Goal: Transaction & Acquisition: Download file/media

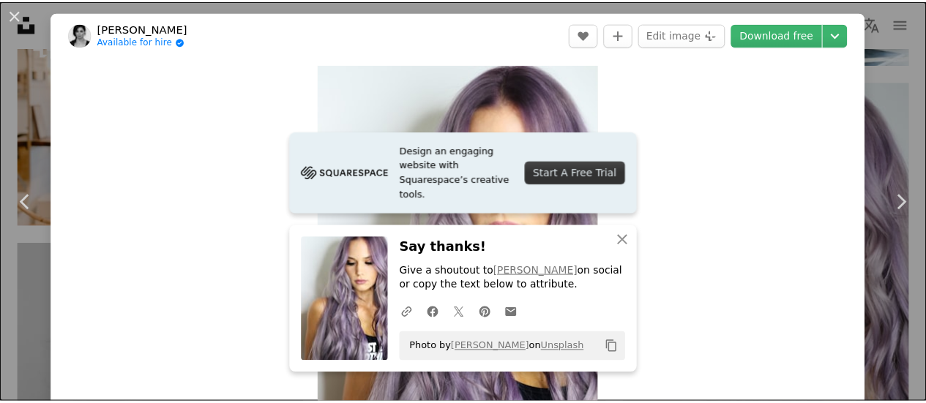
scroll to position [12, 0]
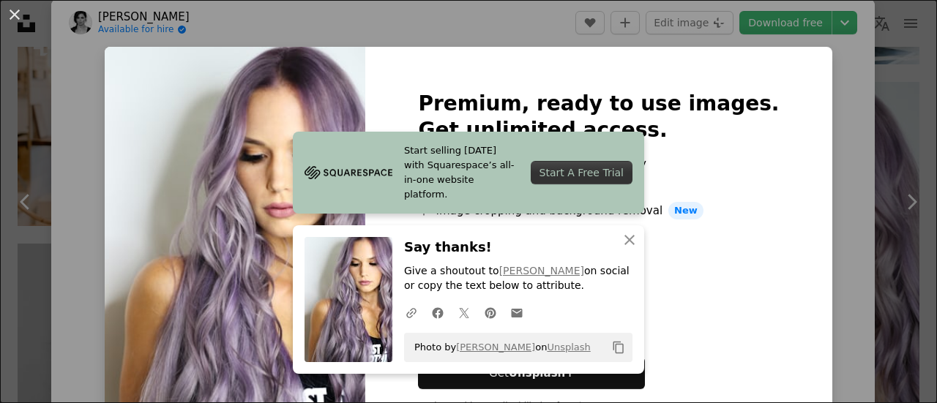
click at [818, 141] on div "An X shape Premium, ready to use images. Get unlimited access. A plus sign Memb…" at bounding box center [468, 201] width 937 height 403
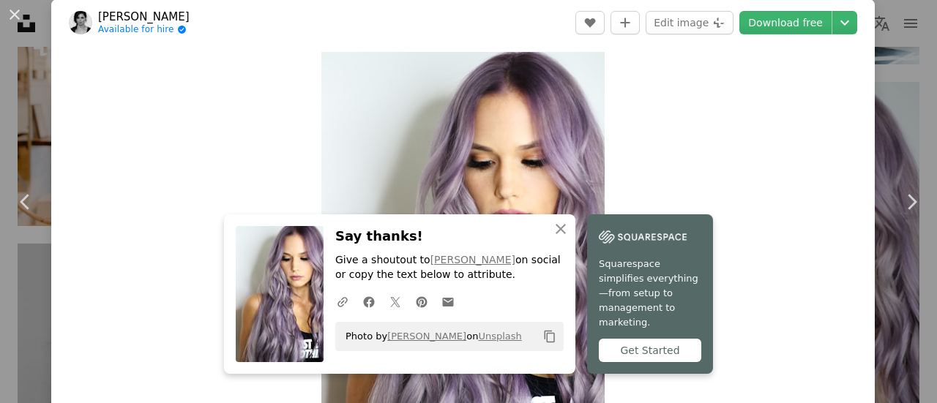
click at [881, 94] on div "An X shape Chevron left Chevron right [PERSON_NAME] Available for hire A checkm…" at bounding box center [468, 201] width 937 height 403
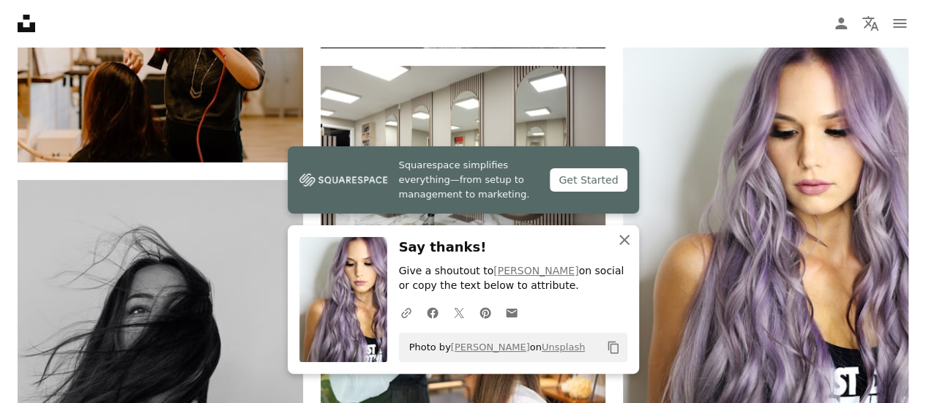
click at [621, 241] on icon "An X shape" at bounding box center [625, 240] width 18 height 18
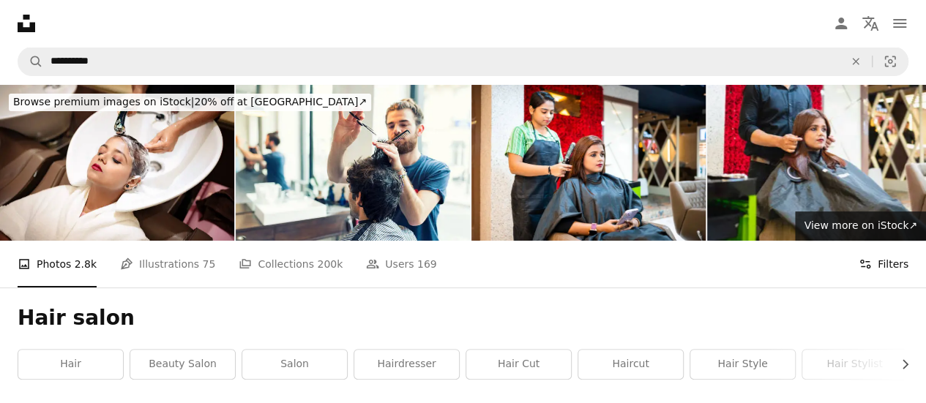
click at [892, 268] on button "Filters Filters" at bounding box center [884, 264] width 50 height 47
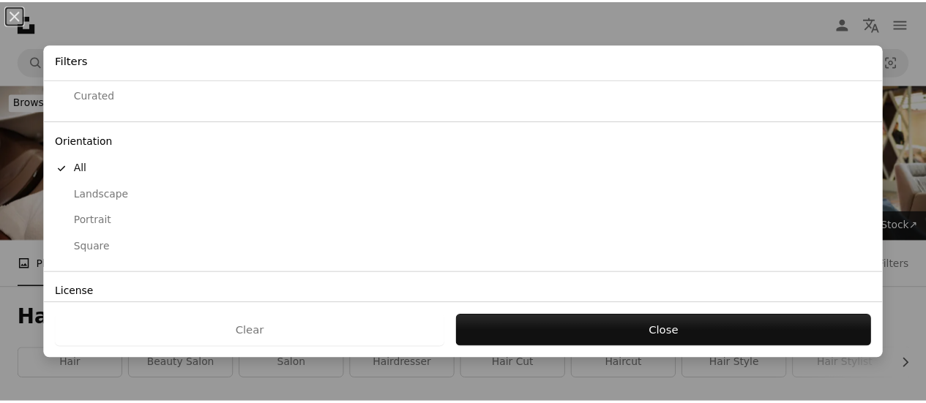
scroll to position [86, 0]
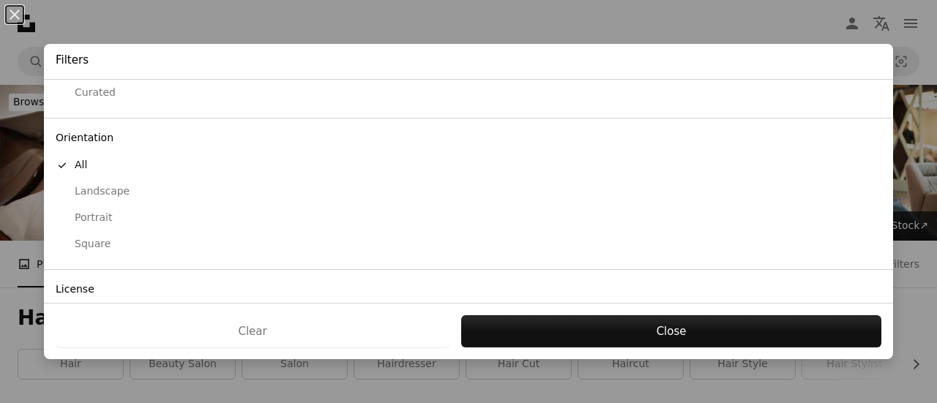
click at [98, 212] on div "Portrait" at bounding box center [469, 218] width 826 height 15
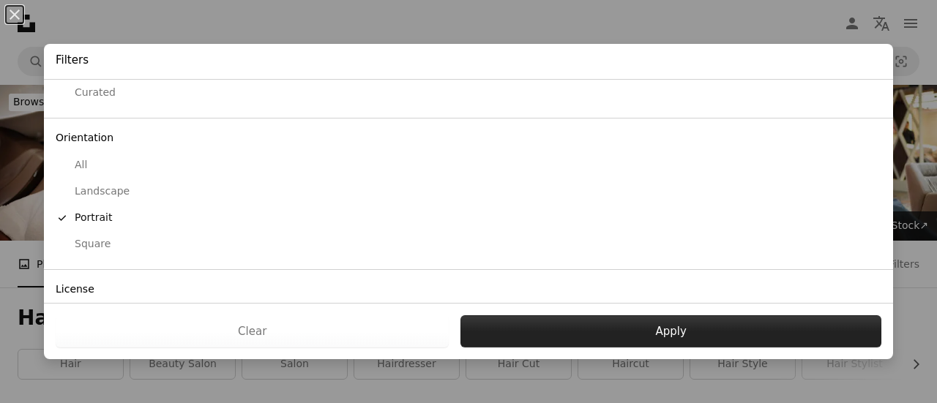
click at [578, 329] on button "Apply" at bounding box center [670, 331] width 421 height 32
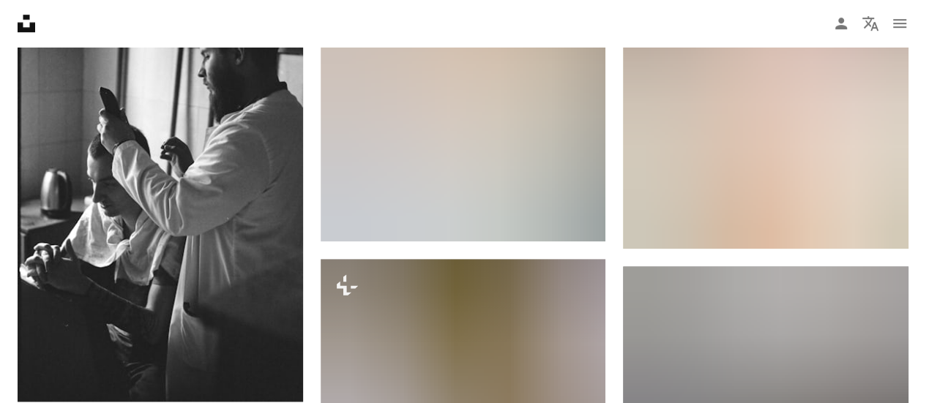
scroll to position [22737, 0]
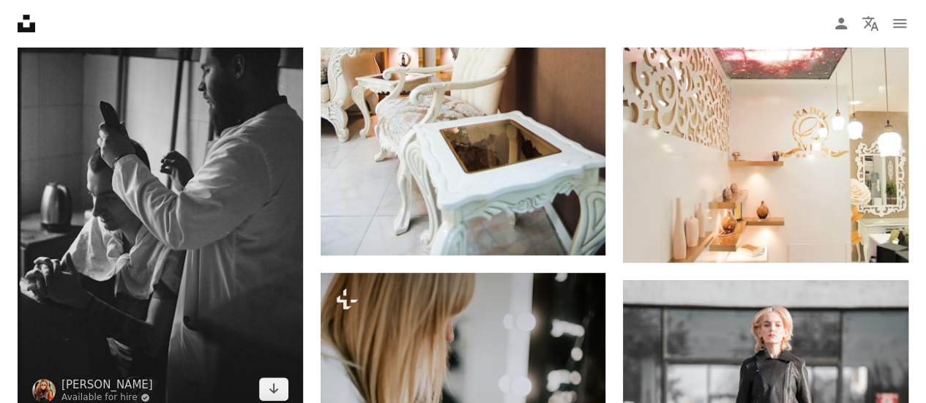
click at [247, 237] on img at bounding box center [160, 201] width 285 height 430
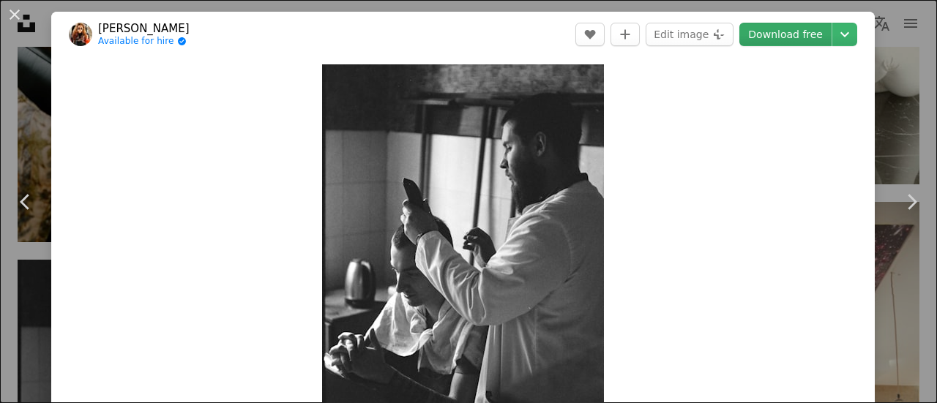
click at [793, 36] on link "Download free" at bounding box center [785, 34] width 92 height 23
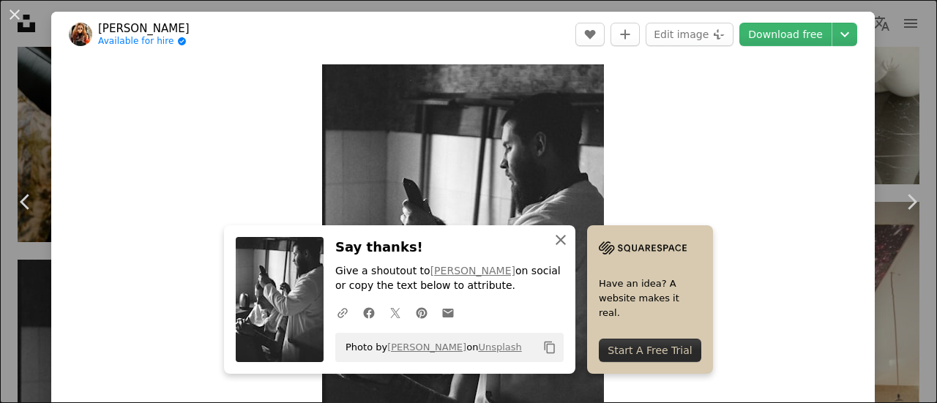
click at [558, 239] on icon "An X shape" at bounding box center [561, 240] width 18 height 18
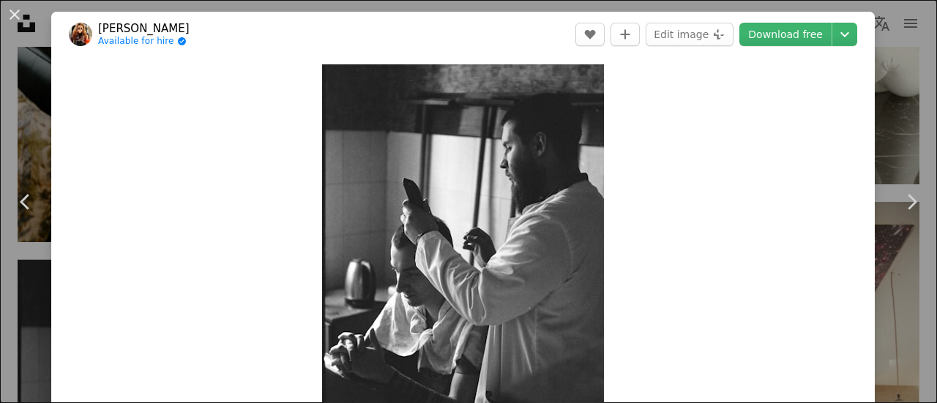
click at [894, 111] on div "An X shape Chevron left Chevron right Lizgrin F Available for hire A checkmark …" at bounding box center [468, 201] width 937 height 403
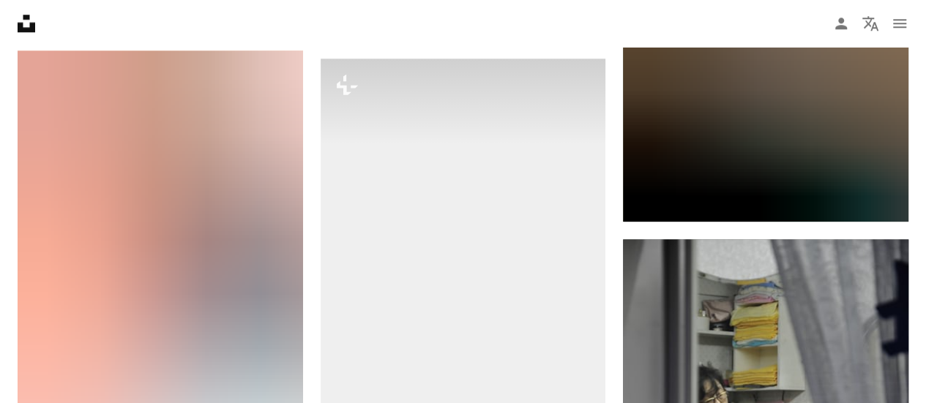
scroll to position [33868, 0]
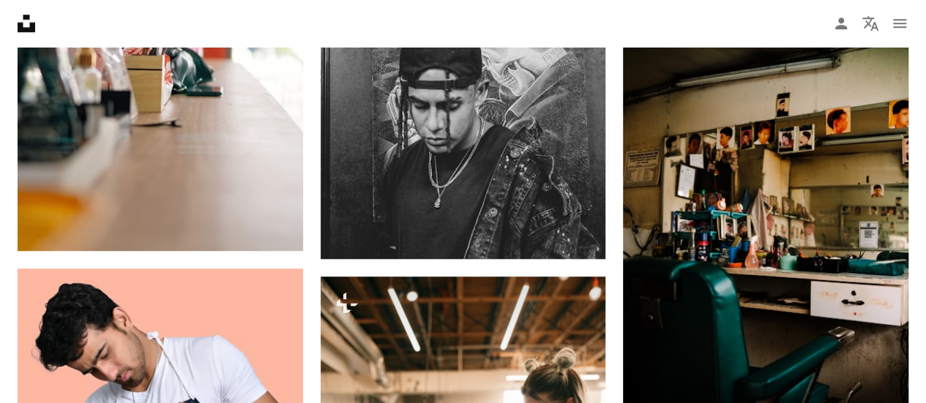
click at [26, 25] on icon "Unsplash logo Unsplash Home" at bounding box center [26, 23] width 29 height 29
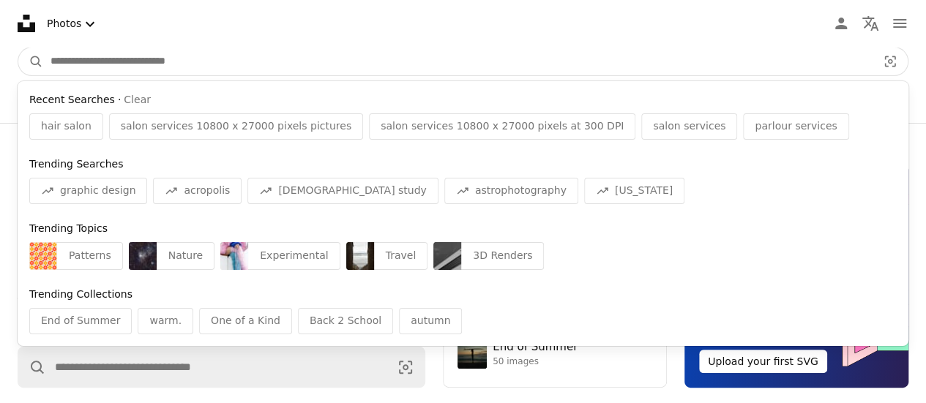
click at [190, 64] on input "Find visuals sitewide" at bounding box center [457, 62] width 829 height 28
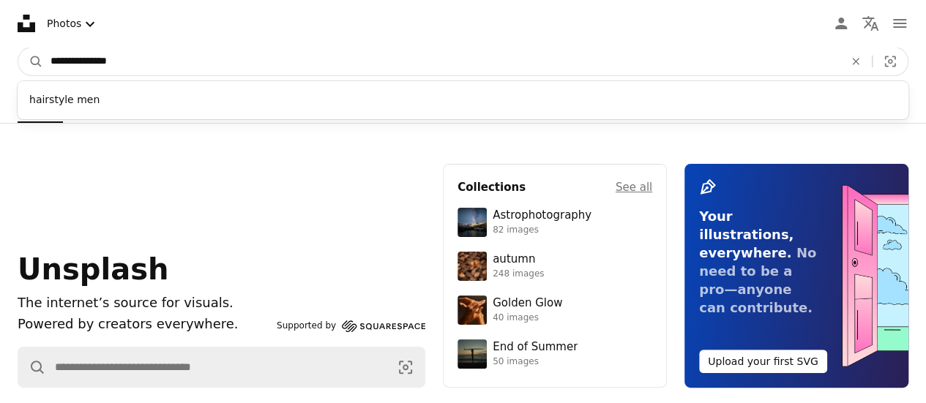
type input "**********"
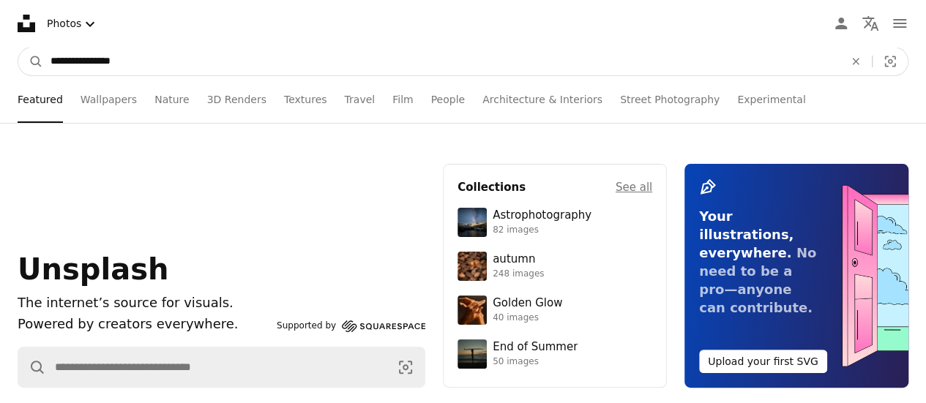
click button "A magnifying glass" at bounding box center [30, 62] width 25 height 28
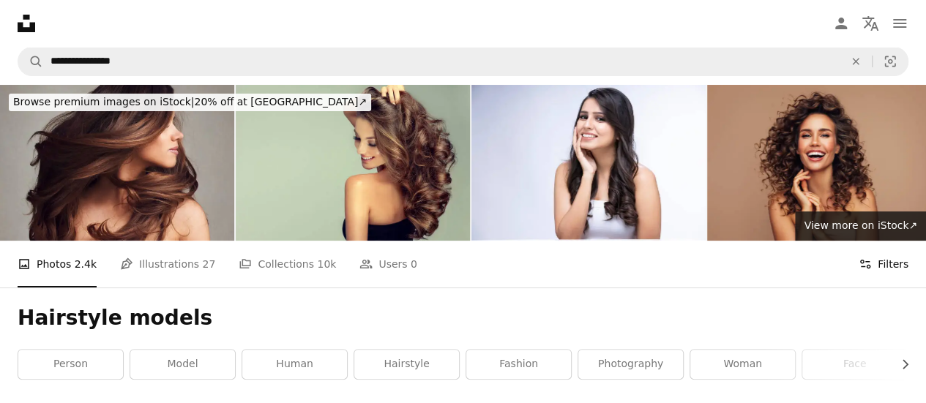
click at [887, 261] on button "Filters Filters" at bounding box center [884, 264] width 50 height 47
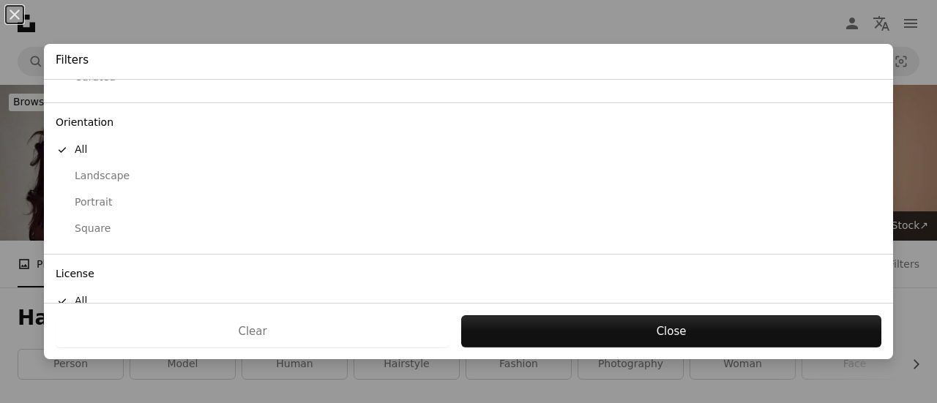
scroll to position [104, 0]
click at [94, 198] on div "Portrait" at bounding box center [469, 200] width 826 height 15
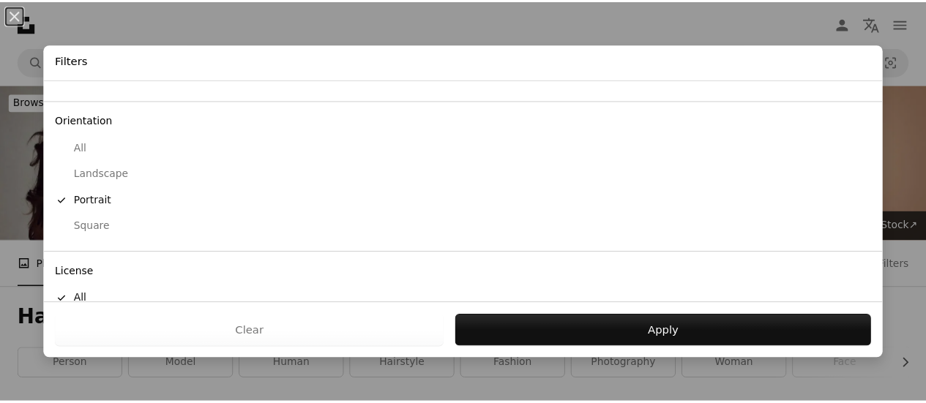
scroll to position [175, 0]
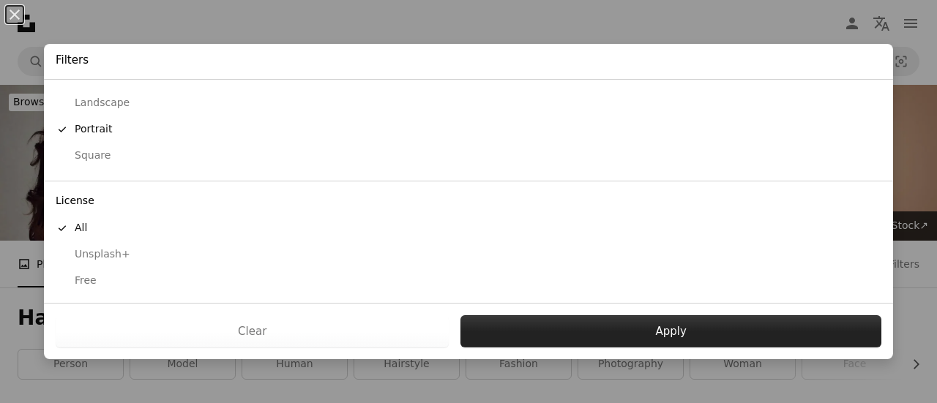
click at [600, 329] on button "Apply" at bounding box center [670, 331] width 421 height 32
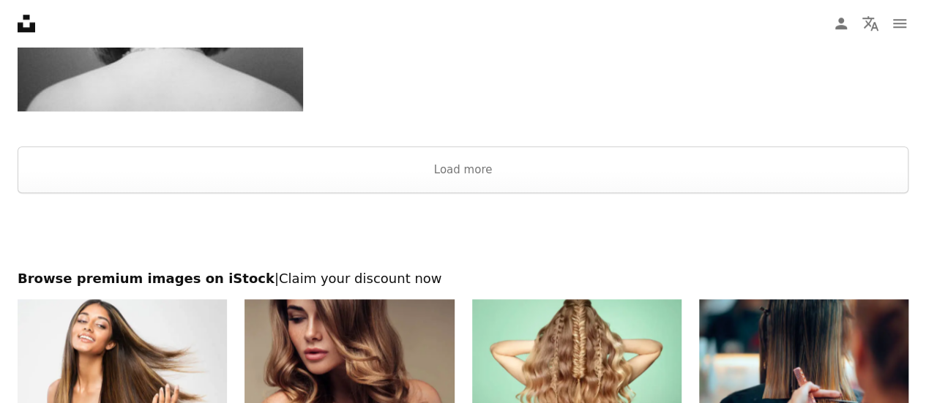
scroll to position [3460, 0]
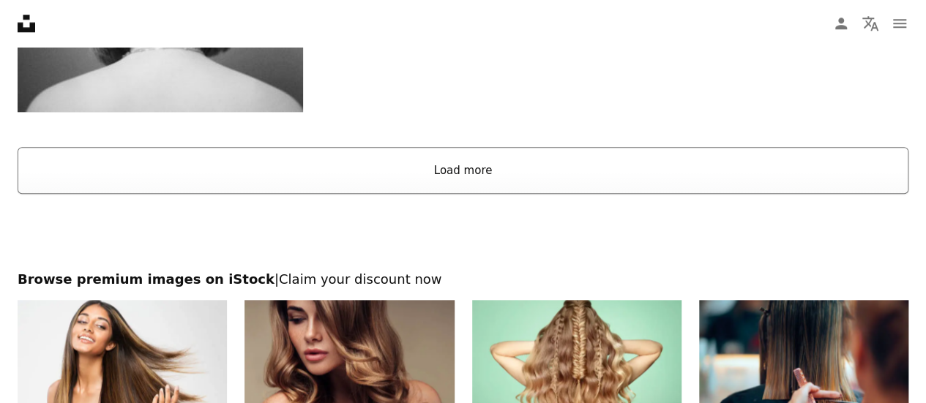
click at [493, 173] on button "Load more" at bounding box center [463, 170] width 891 height 47
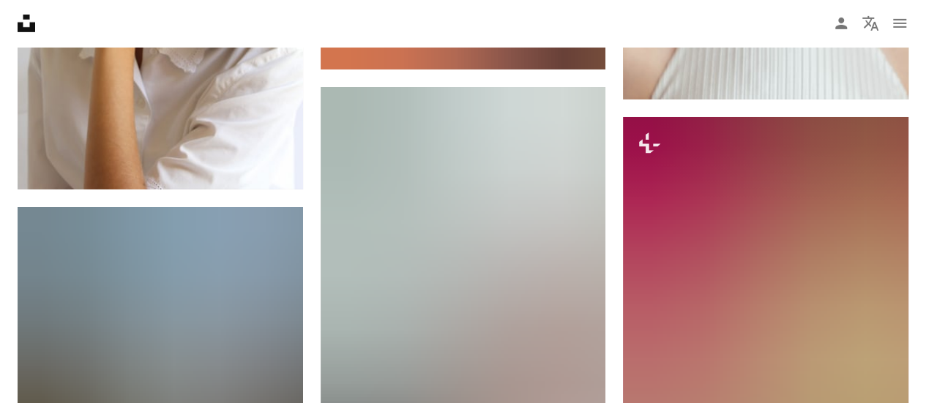
scroll to position [21814, 0]
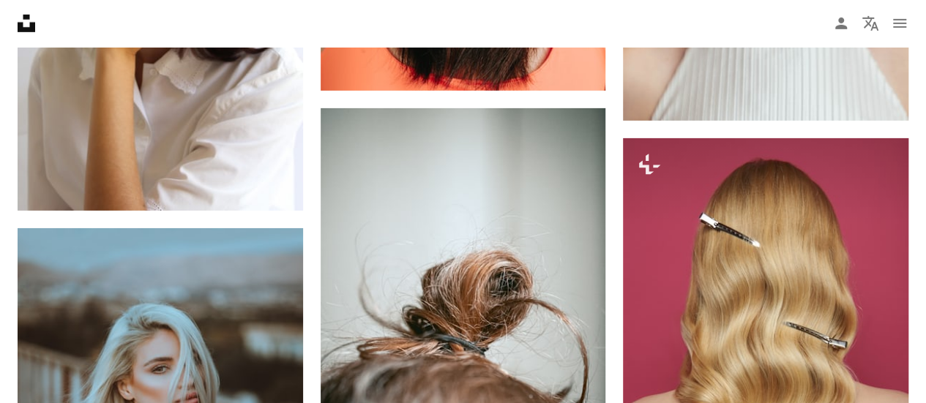
click at [27, 29] on icon at bounding box center [27, 24] width 18 height 18
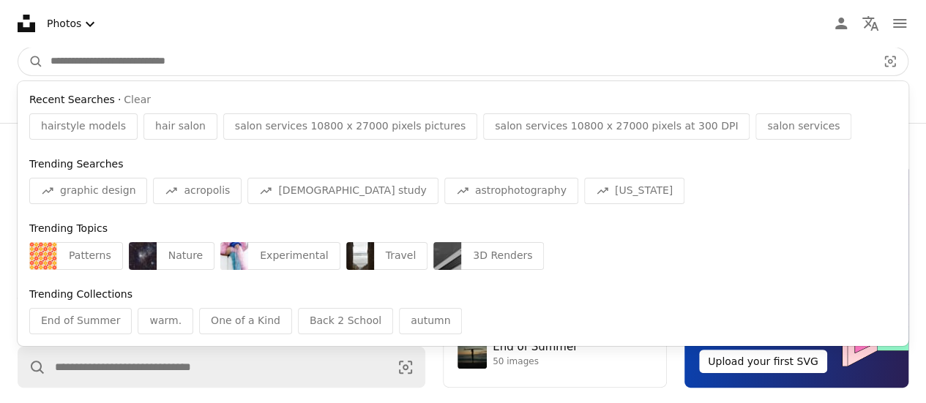
click at [124, 59] on input "Find visuals sitewide" at bounding box center [457, 62] width 829 height 28
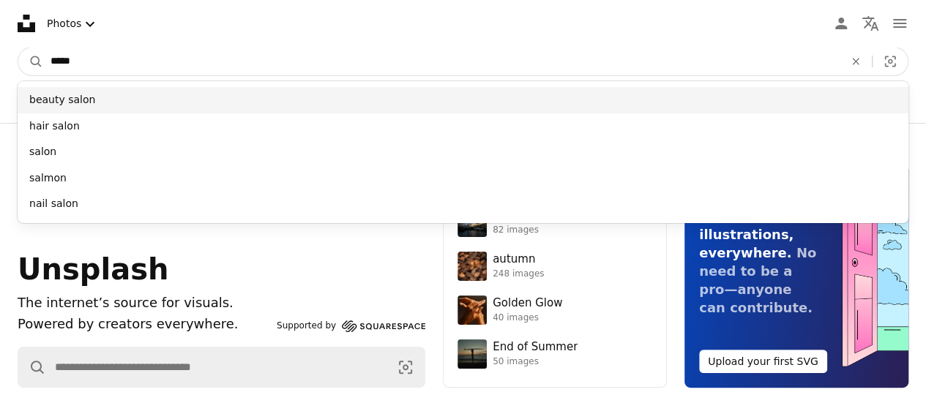
type input "*****"
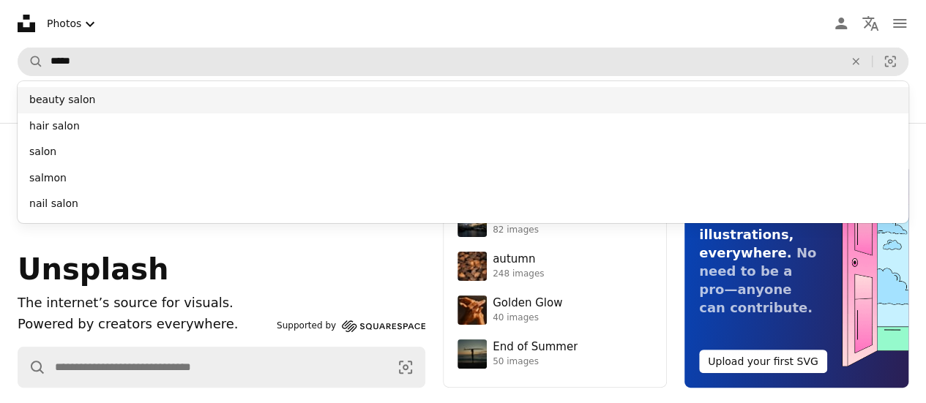
click at [81, 100] on div "beauty salon" at bounding box center [463, 100] width 891 height 26
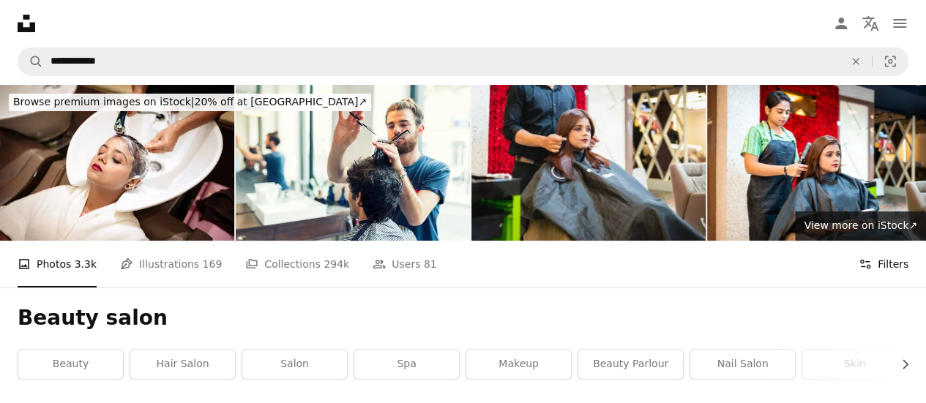
click at [898, 259] on button "Filters Filters" at bounding box center [884, 264] width 50 height 47
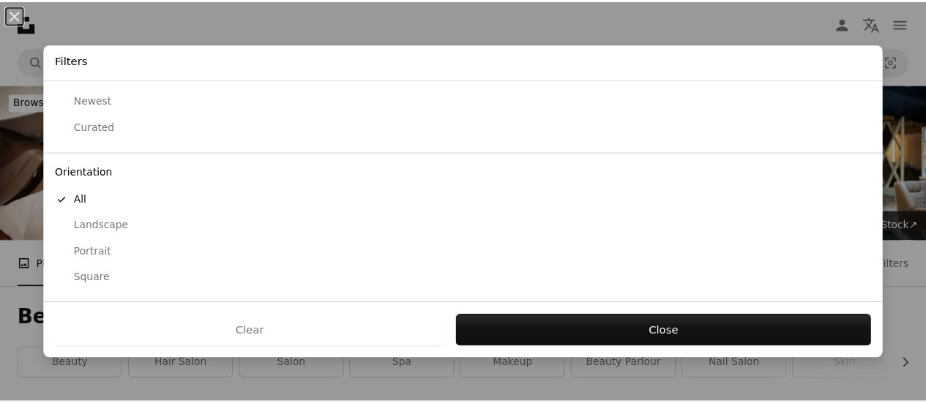
scroll to position [63, 0]
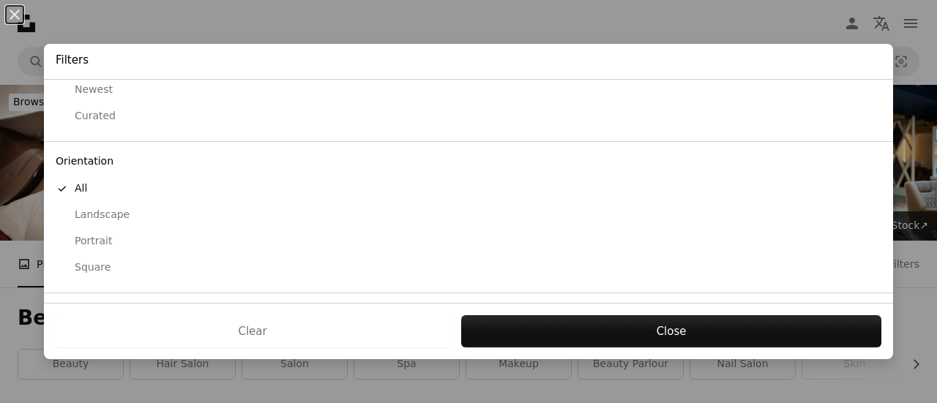
click at [91, 241] on div "Portrait" at bounding box center [469, 241] width 826 height 15
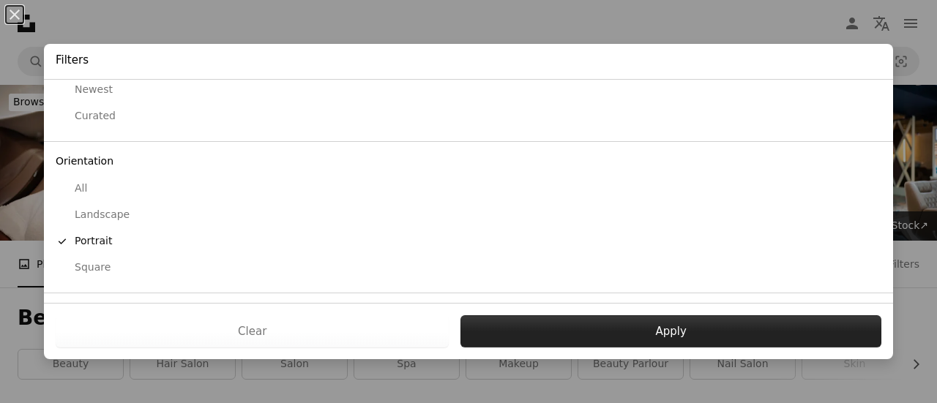
click at [519, 316] on button "Apply" at bounding box center [670, 331] width 421 height 32
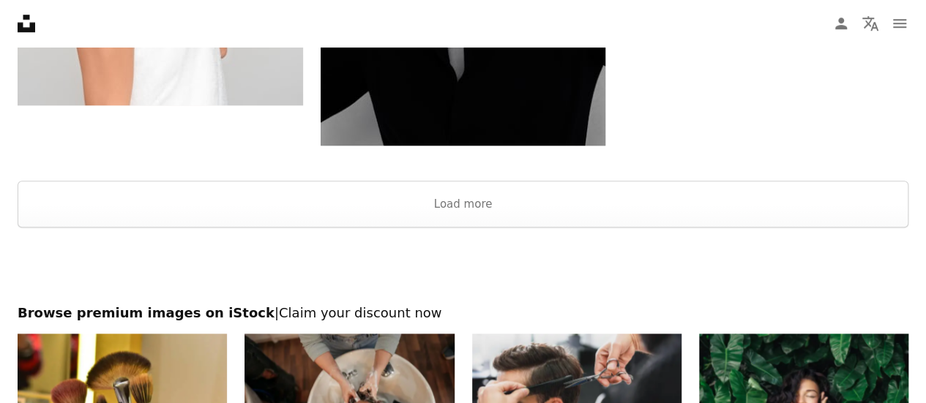
scroll to position [3373, 0]
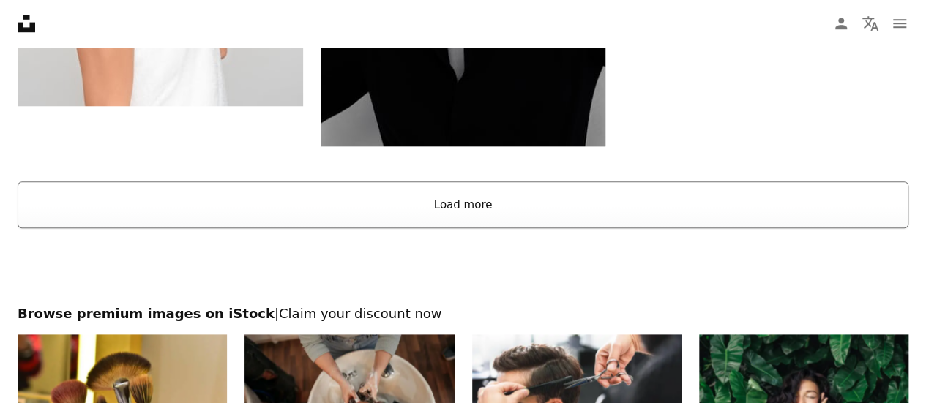
click at [487, 201] on button "Load more" at bounding box center [463, 205] width 891 height 47
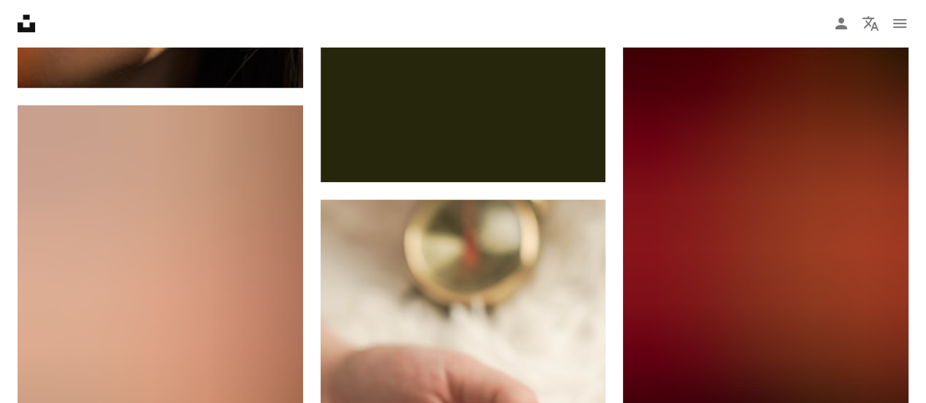
scroll to position [6009, 0]
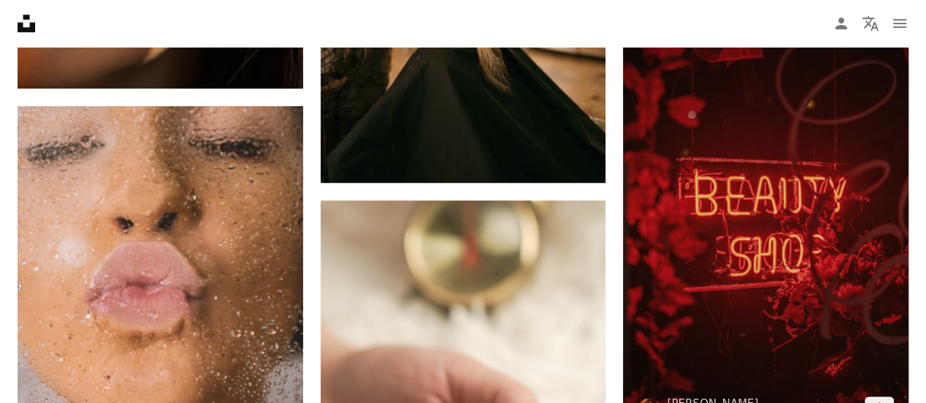
click at [811, 177] on img at bounding box center [765, 220] width 285 height 427
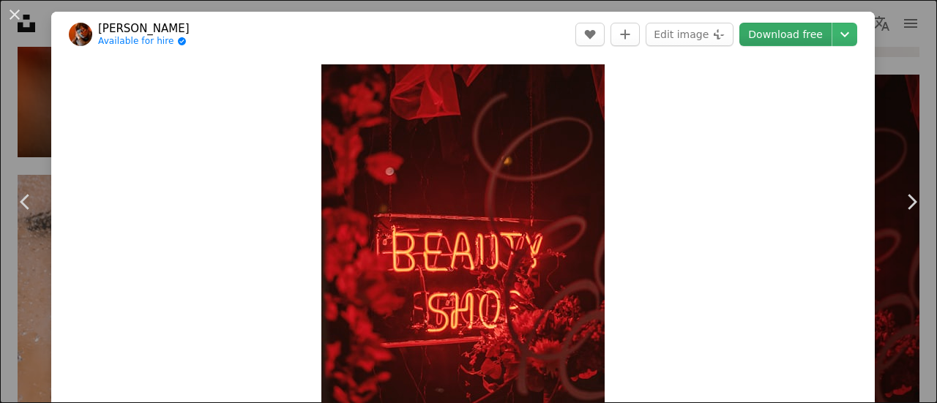
click at [770, 38] on link "Download free" at bounding box center [785, 34] width 92 height 23
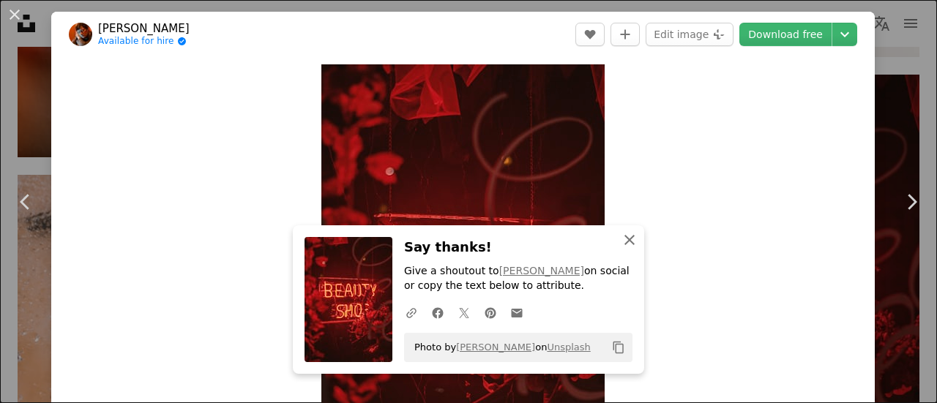
click at [622, 237] on icon "An X shape" at bounding box center [630, 240] width 18 height 18
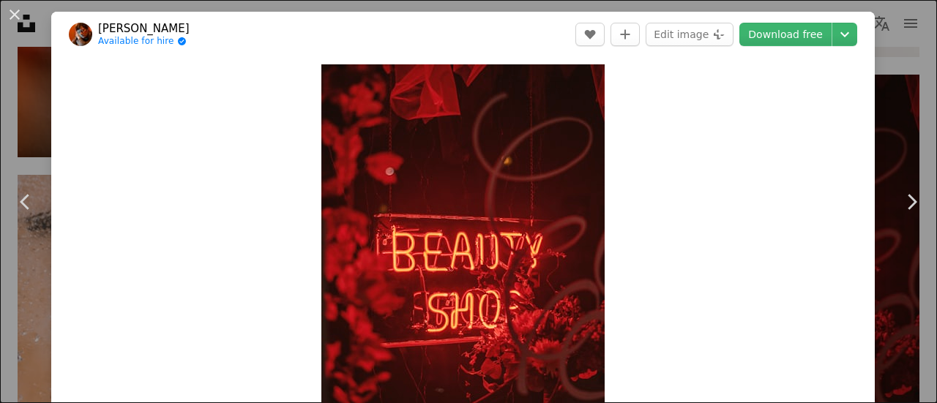
click at [884, 126] on div "An X shape Chevron left Chevron right [PERSON_NAME] Available for hire A checkm…" at bounding box center [468, 201] width 937 height 403
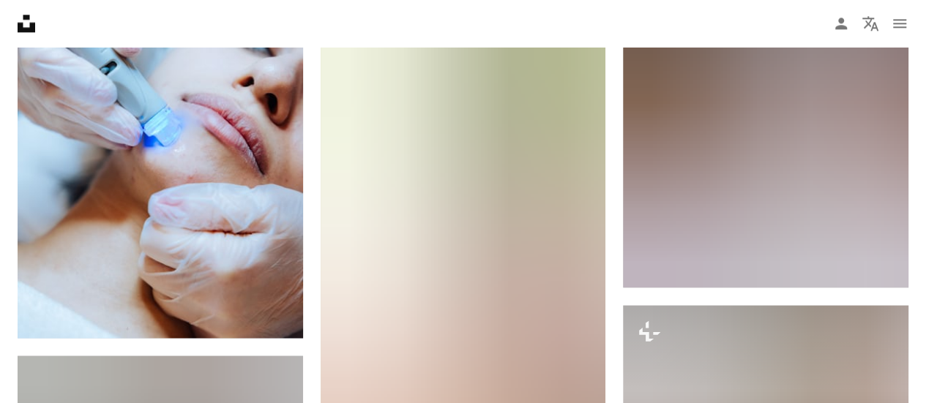
scroll to position [14833, 0]
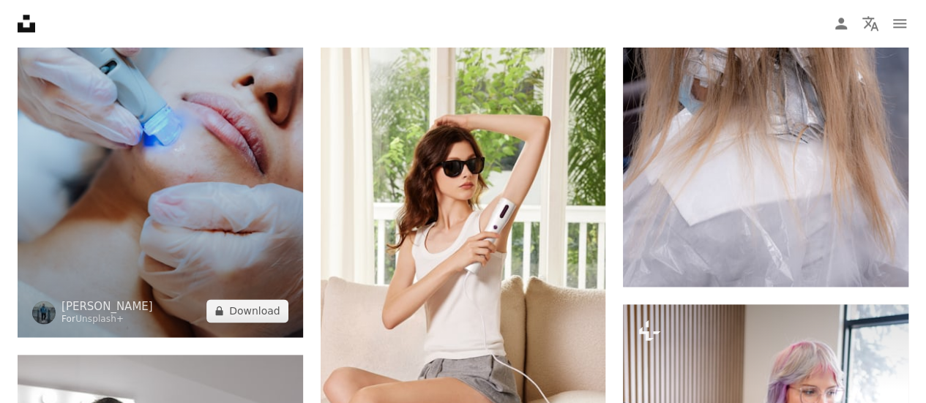
click at [253, 150] on img at bounding box center [160, 122] width 285 height 427
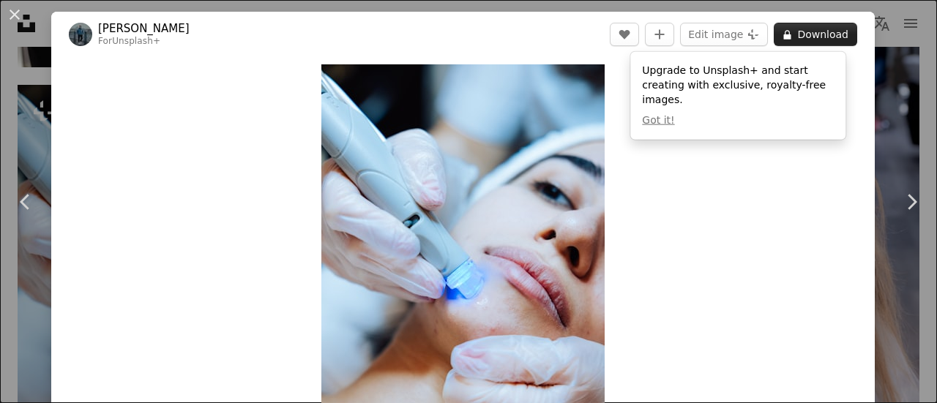
click at [802, 32] on button "A lock Download" at bounding box center [815, 34] width 83 height 23
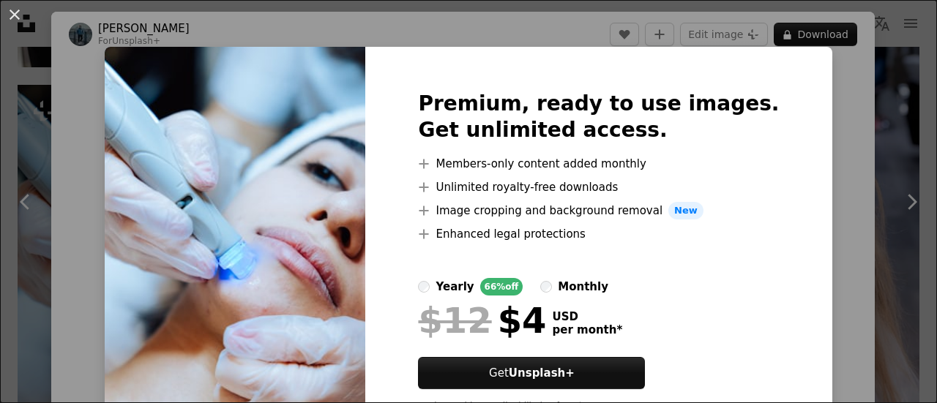
click at [861, 105] on div "An X shape Premium, ready to use images. Get unlimited access. A plus sign Memb…" at bounding box center [468, 201] width 937 height 403
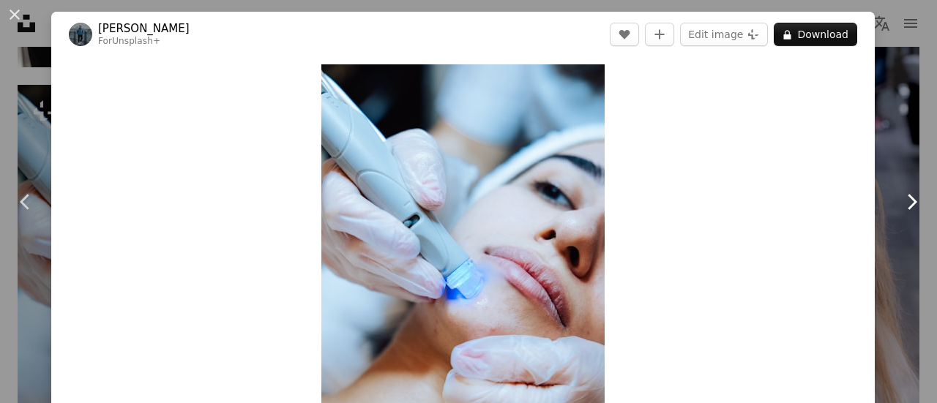
click at [889, 137] on link "Chevron right" at bounding box center [911, 202] width 51 height 141
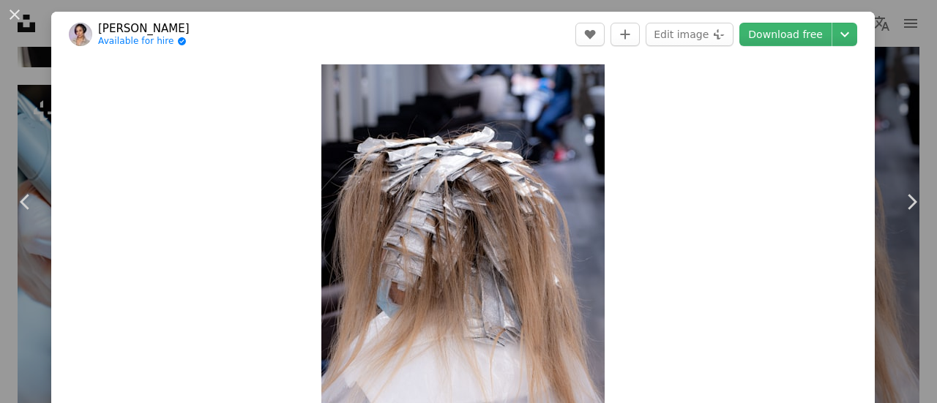
click at [883, 72] on div "An X shape Chevron left Chevron right [PERSON_NAME] Available for hire A checkm…" at bounding box center [468, 201] width 937 height 403
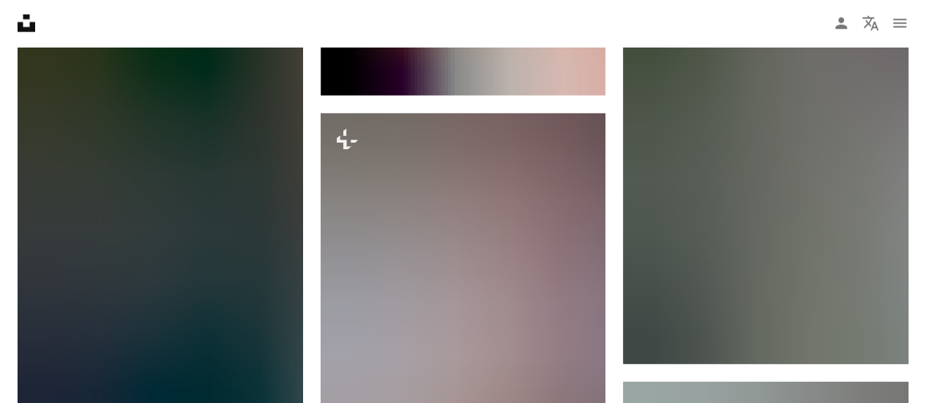
scroll to position [15645, 0]
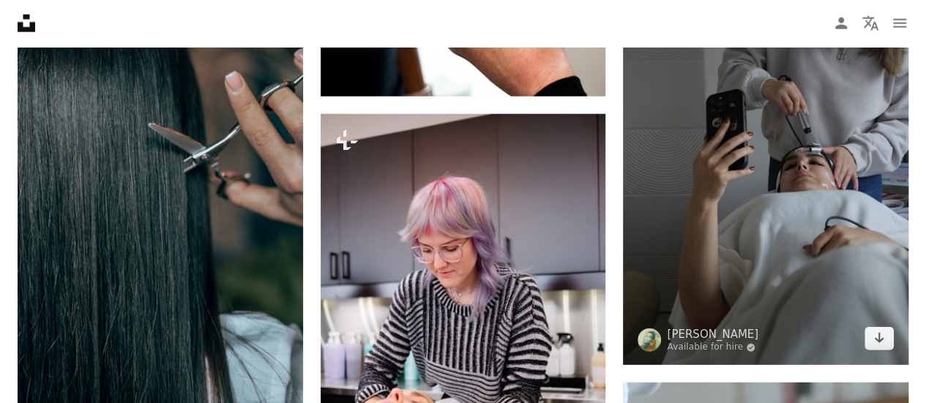
click at [735, 192] on img at bounding box center [765, 151] width 285 height 427
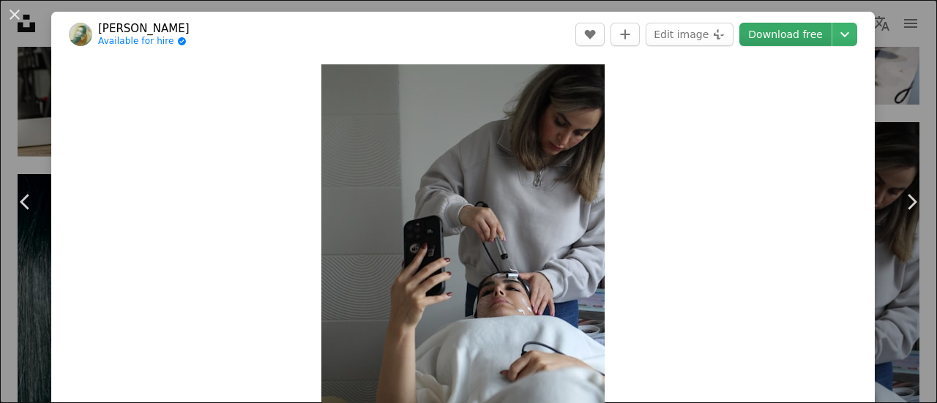
click at [779, 33] on link "Download free" at bounding box center [785, 34] width 92 height 23
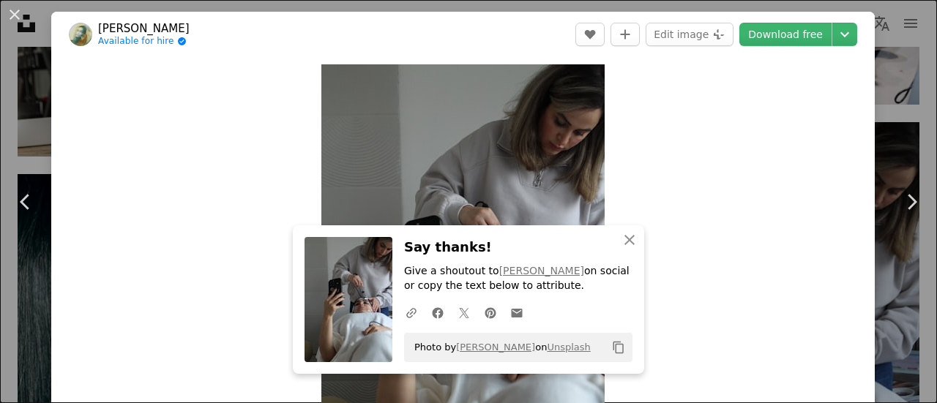
click at [893, 66] on div "An X shape Chevron left Chevron right [PERSON_NAME] Available for hire A checkm…" at bounding box center [468, 201] width 937 height 403
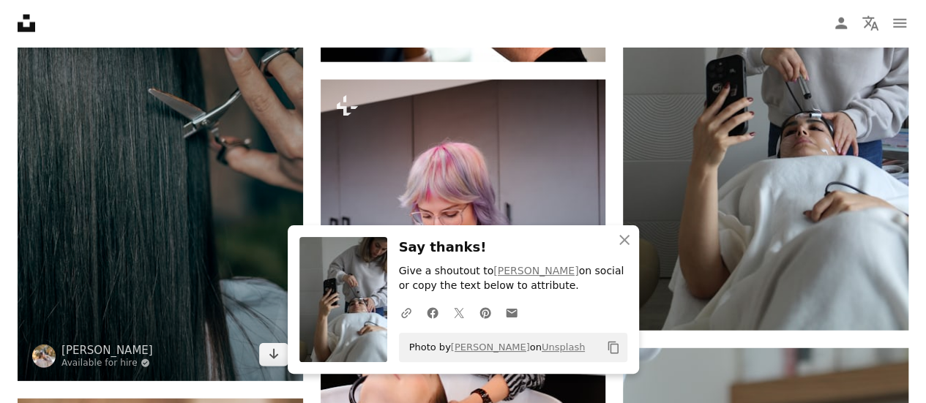
scroll to position [15681, 0]
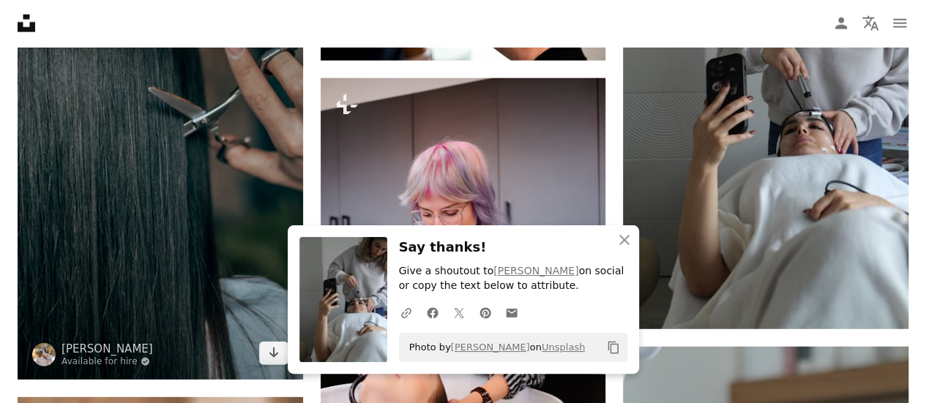
click at [216, 226] on img at bounding box center [160, 165] width 285 height 427
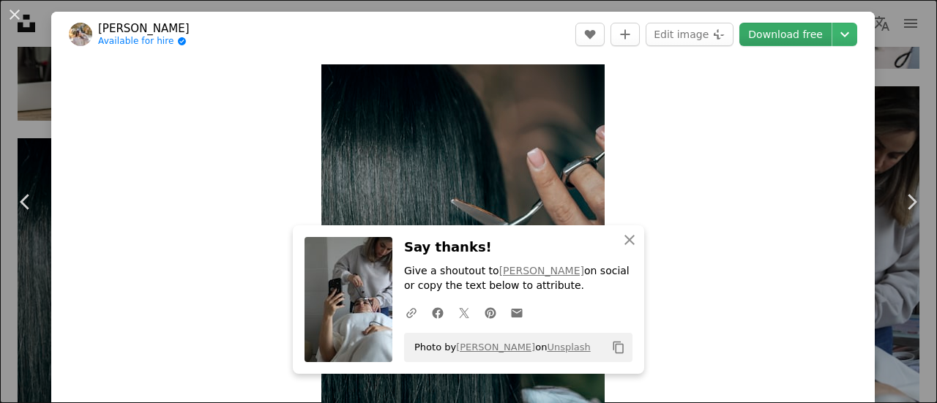
click at [793, 34] on link "Download free" at bounding box center [785, 34] width 92 height 23
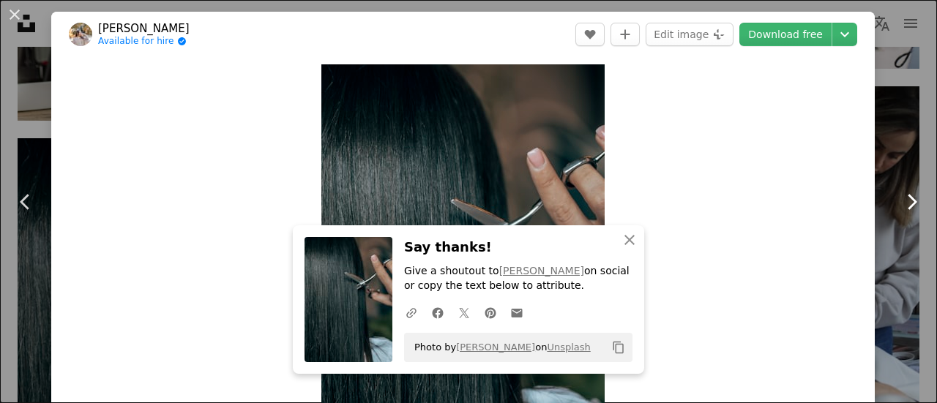
click at [886, 141] on link "Chevron right" at bounding box center [911, 202] width 51 height 141
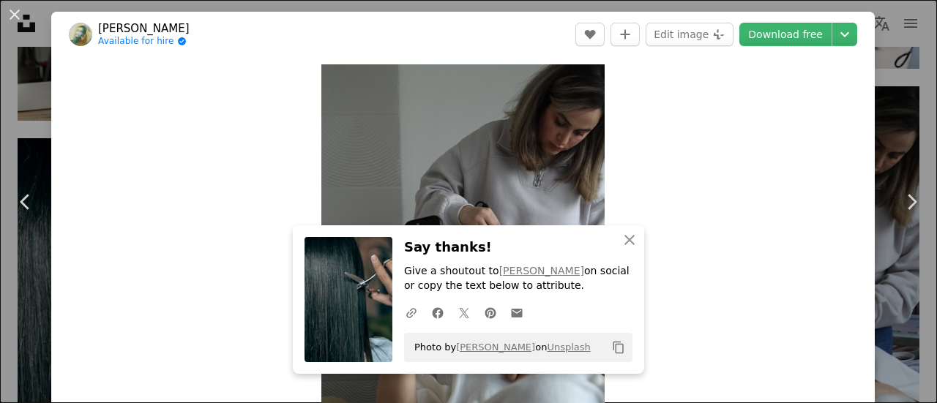
click at [899, 64] on div "An X shape Chevron left Chevron right [PERSON_NAME] Available for hire A checkm…" at bounding box center [468, 201] width 937 height 403
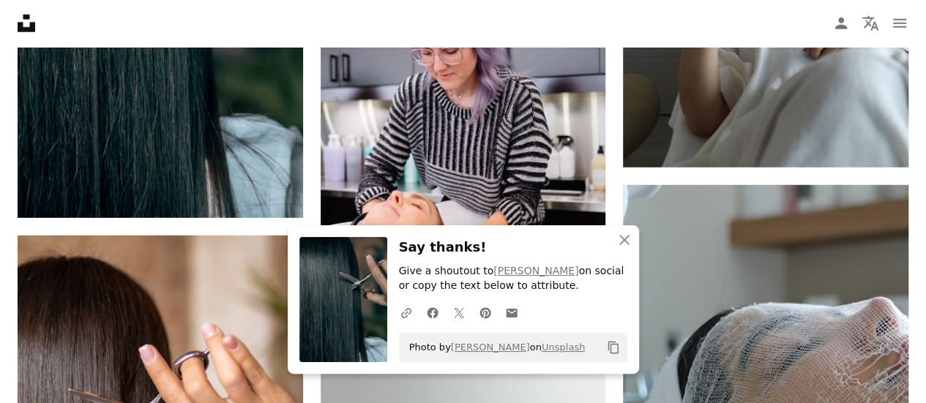
scroll to position [15990, 0]
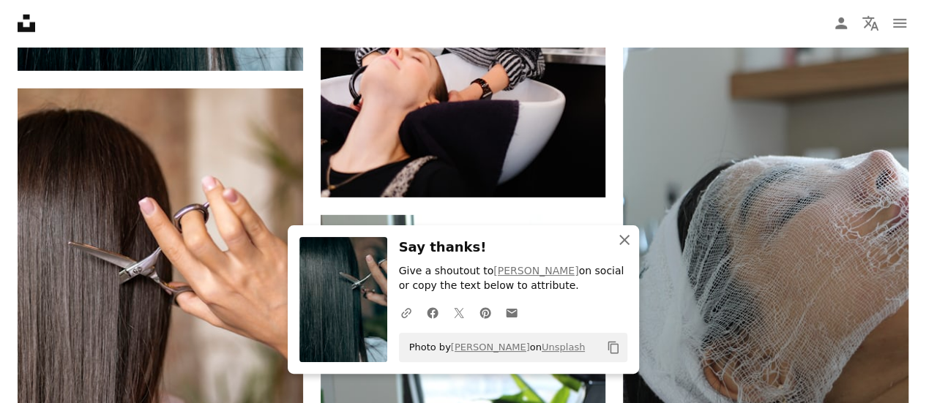
click at [633, 244] on button "An X shape Close" at bounding box center [624, 239] width 29 height 29
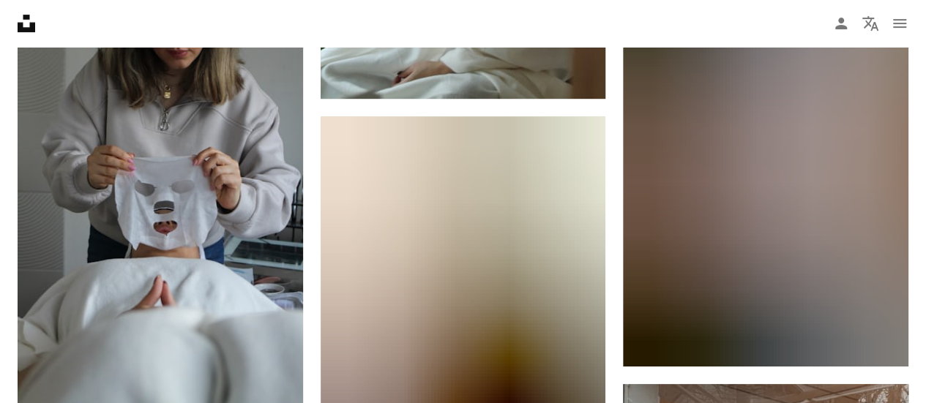
scroll to position [16991, 0]
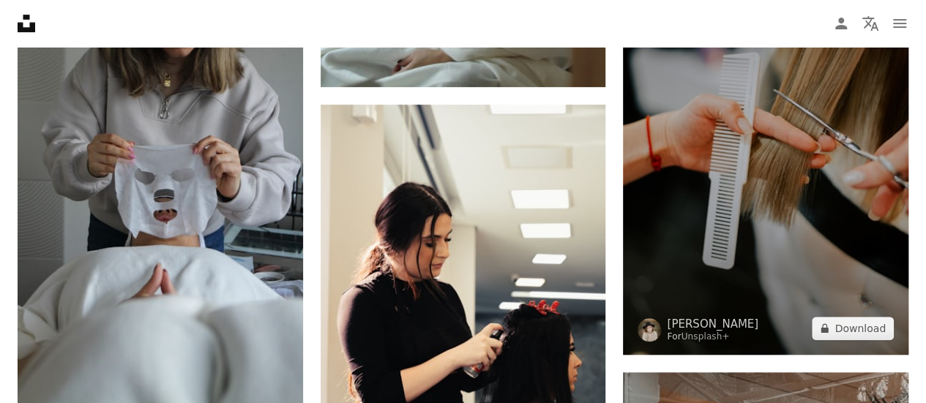
click at [736, 197] on img at bounding box center [765, 141] width 285 height 427
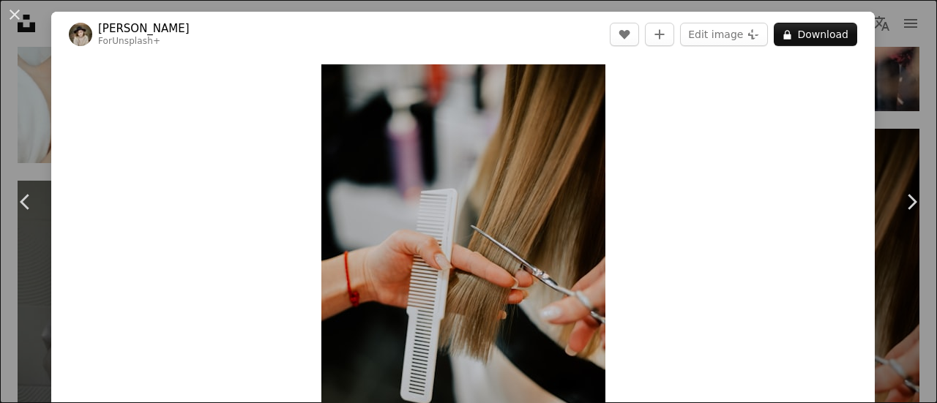
click at [884, 109] on div "An X shape Chevron left Chevron right [PERSON_NAME] For Unsplash+ A heart A plu…" at bounding box center [468, 201] width 937 height 403
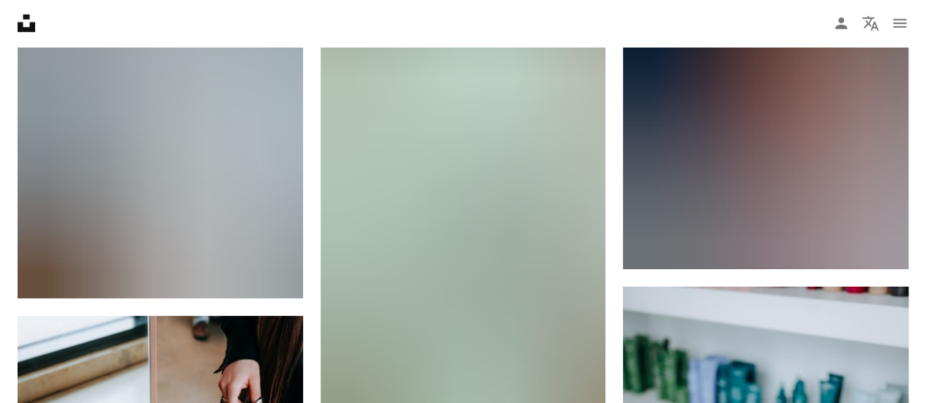
scroll to position [29985, 0]
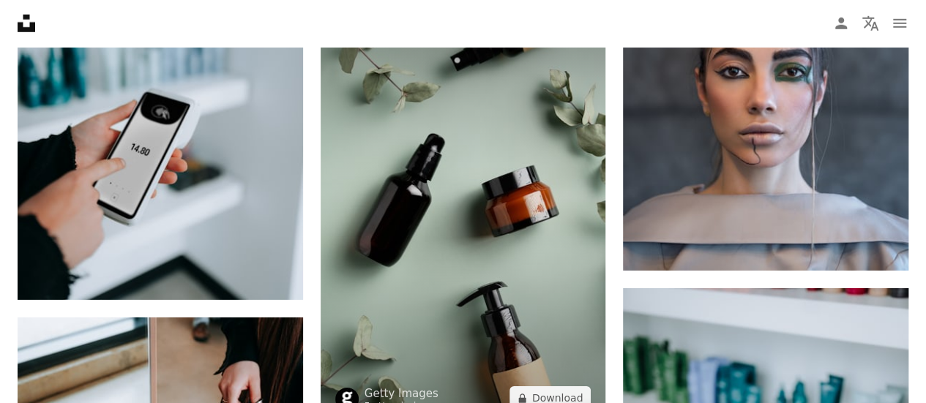
click at [532, 213] on img at bounding box center [463, 211] width 285 height 428
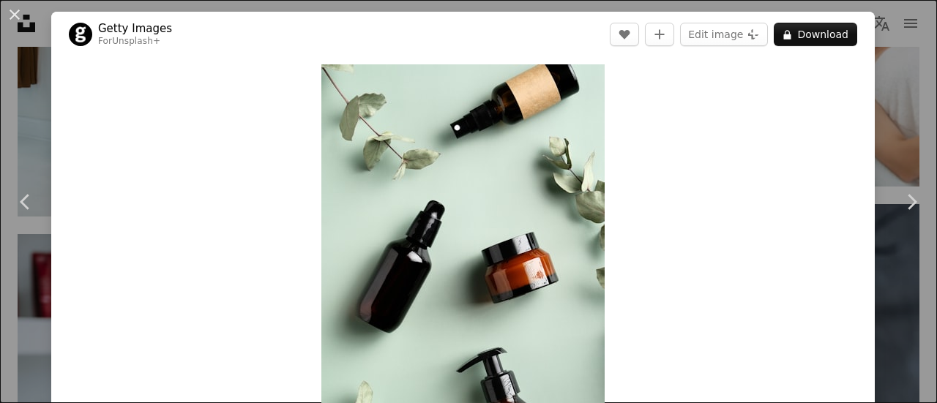
click at [900, 112] on div "An X shape Chevron left Chevron right Getty Images For Unsplash+ A heart A plus…" at bounding box center [468, 201] width 937 height 403
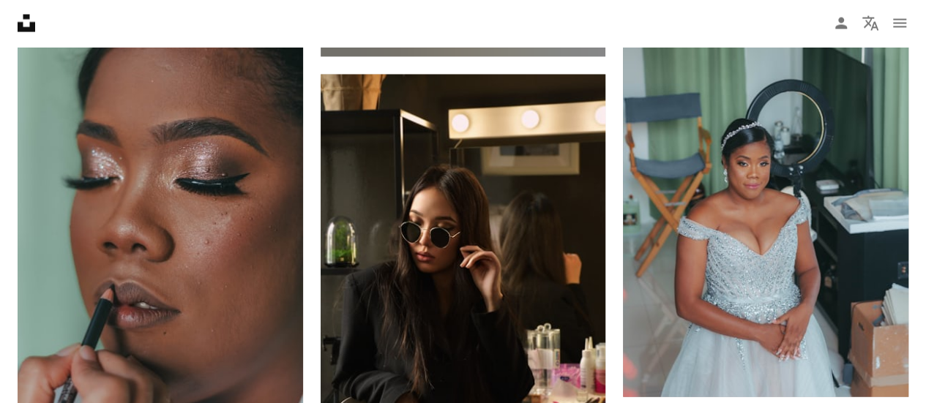
scroll to position [32087, 0]
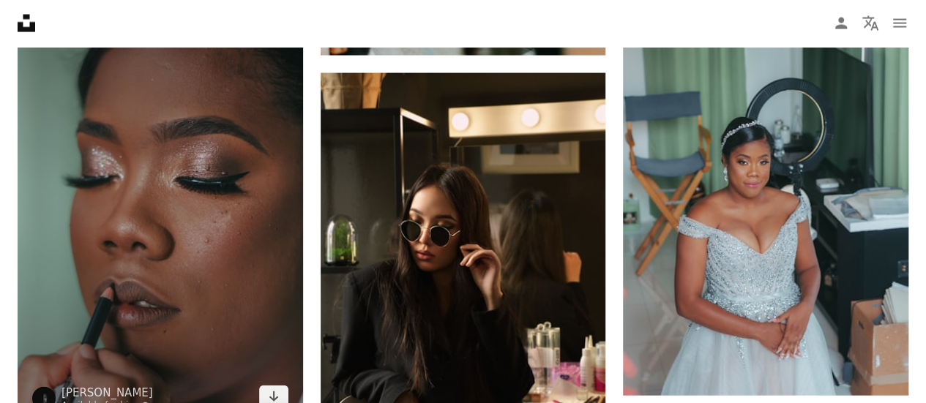
click at [280, 182] on img at bounding box center [160, 209] width 285 height 427
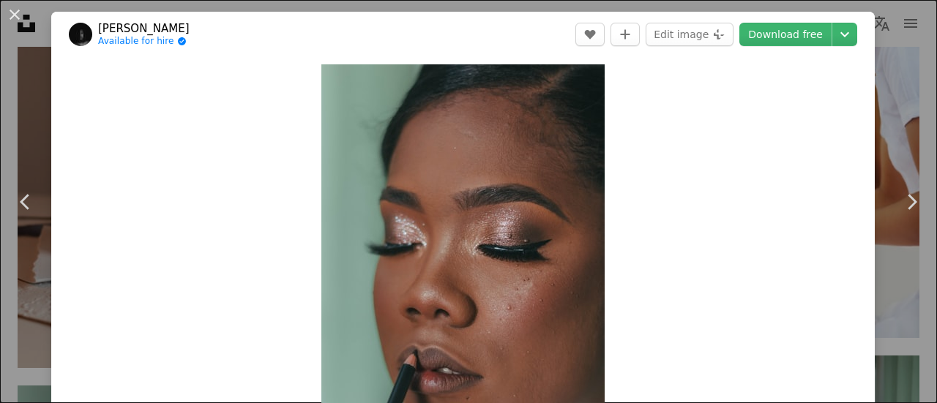
click at [725, 4] on div "An X shape Chevron left Chevron right [PERSON_NAME] Available for hire A checkm…" at bounding box center [468, 201] width 937 height 403
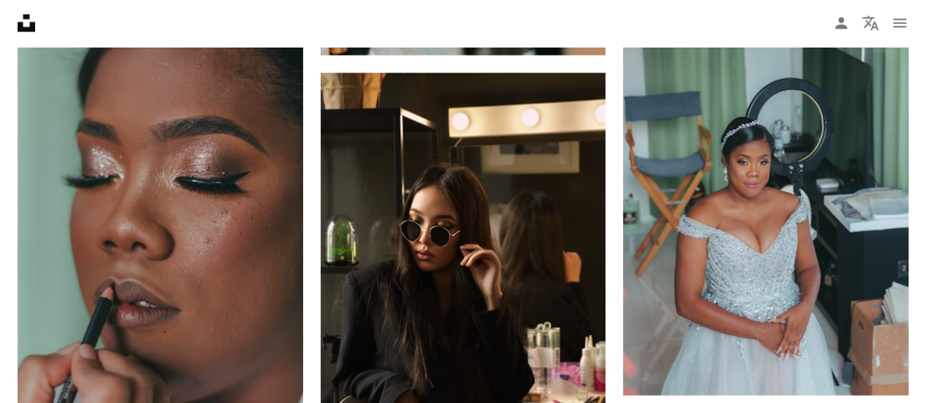
click at [771, 43] on nav "Unsplash logo Unsplash Home A photo Pen Tool A compass A stack of folders Downl…" at bounding box center [463, 23] width 926 height 47
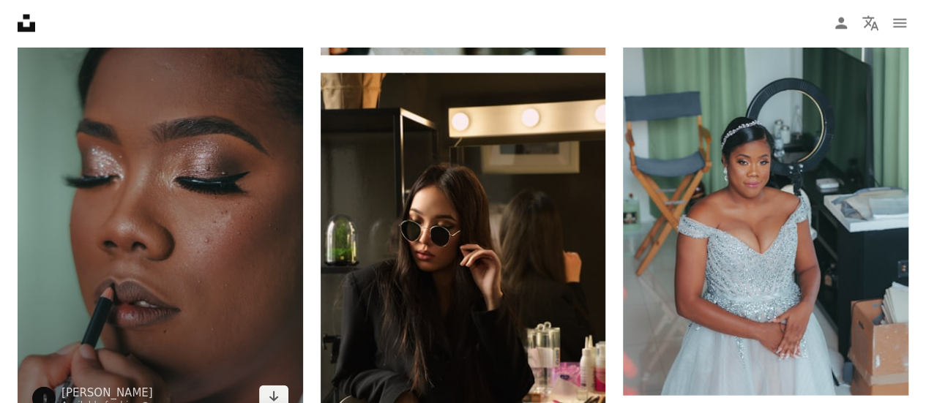
click at [246, 181] on img at bounding box center [160, 209] width 285 height 427
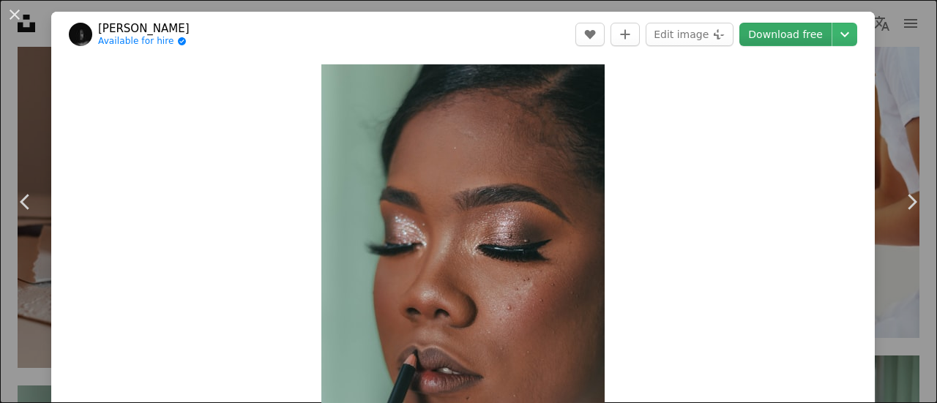
click at [783, 38] on link "Download free" at bounding box center [785, 34] width 92 height 23
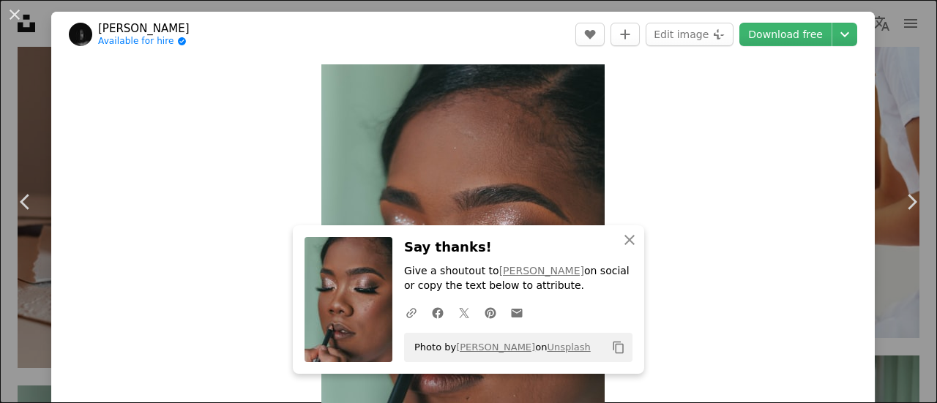
click at [896, 111] on div "An X shape Chevron left Chevron right [PERSON_NAME] Available for hire A checkm…" at bounding box center [468, 201] width 937 height 403
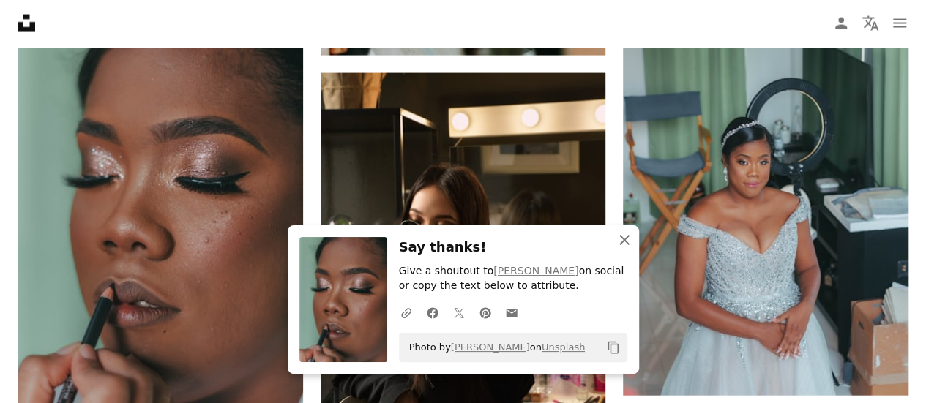
click at [622, 242] on icon "button" at bounding box center [624, 240] width 10 height 10
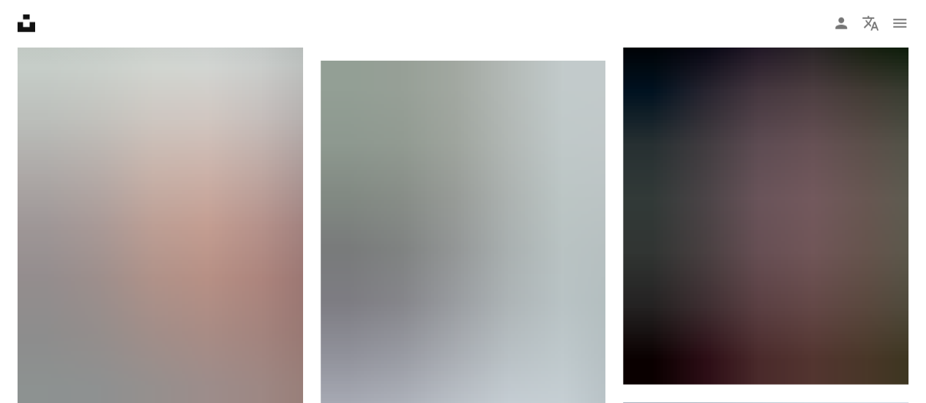
scroll to position [32546, 0]
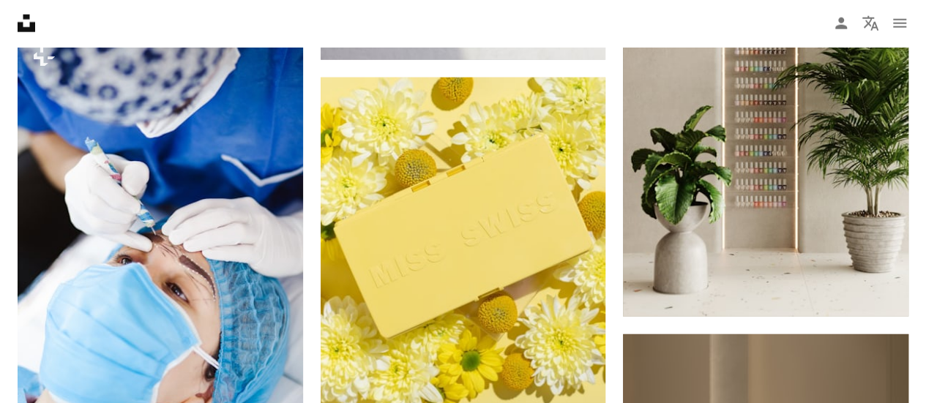
scroll to position [35172, 0]
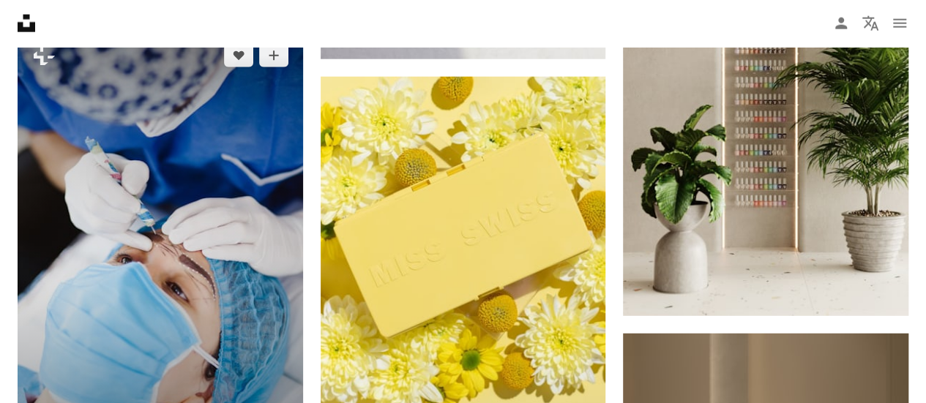
click at [162, 208] on img at bounding box center [160, 242] width 285 height 427
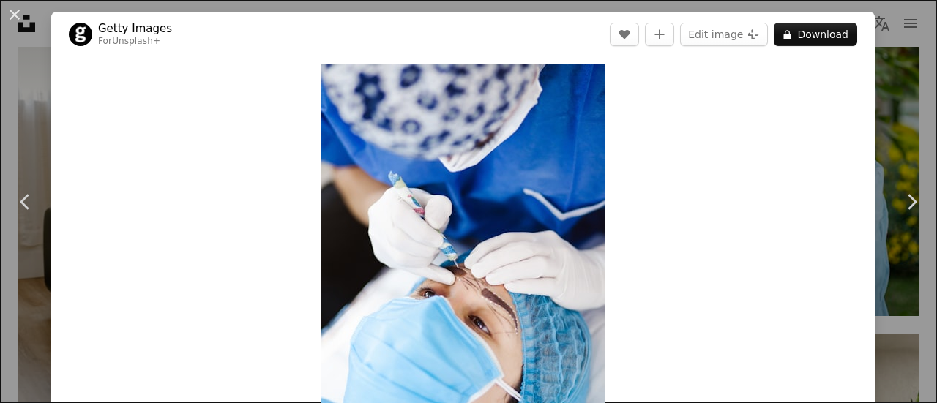
click at [885, 106] on div "An X shape Chevron left Chevron right Getty Images For Unsplash+ A heart A plus…" at bounding box center [468, 201] width 937 height 403
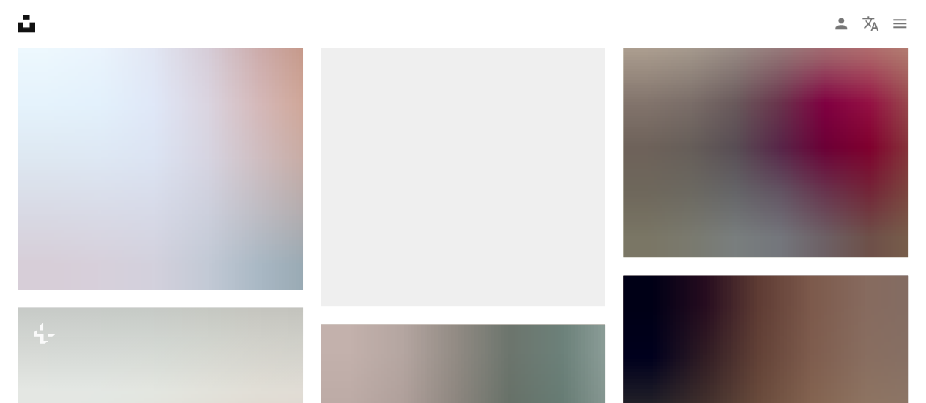
scroll to position [42459, 0]
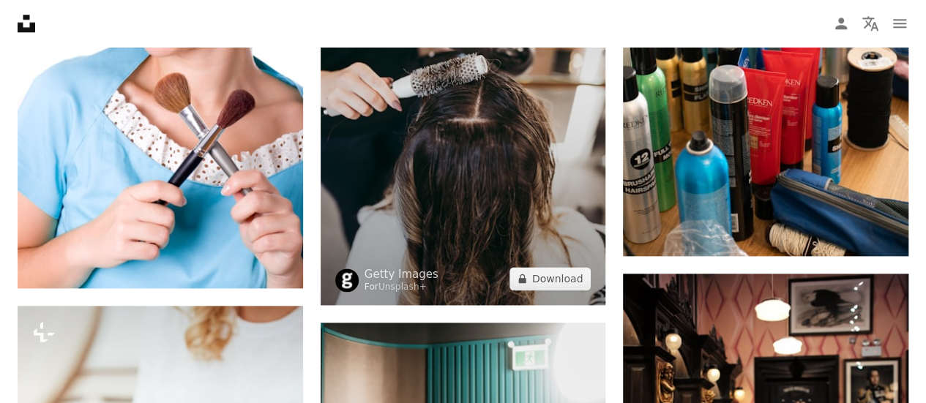
click at [423, 164] on img at bounding box center [463, 91] width 285 height 428
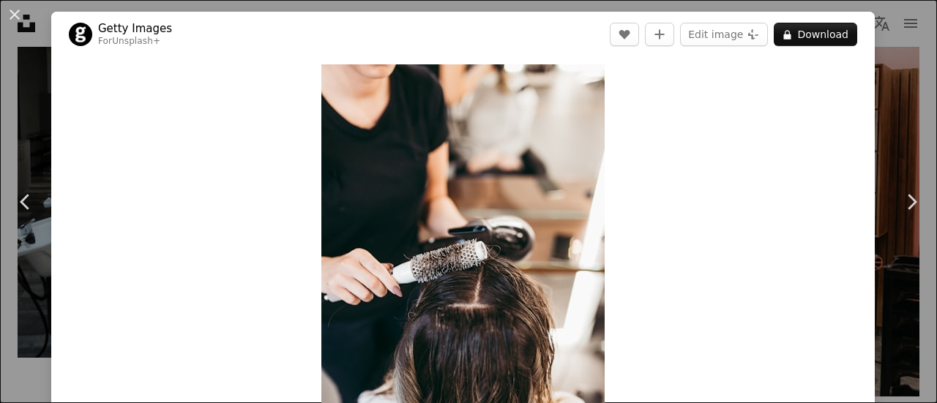
click at [874, 65] on div "An X shape Chevron left Chevron right Getty Images For Unsplash+ A heart A plus…" at bounding box center [468, 201] width 937 height 403
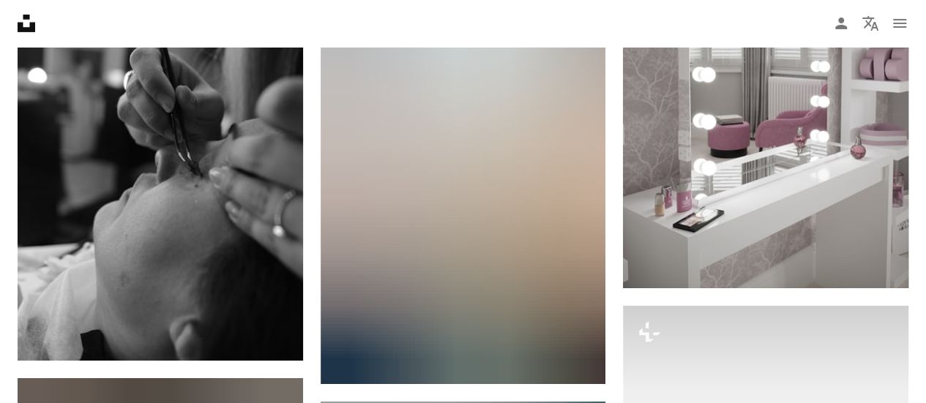
scroll to position [44162, 0]
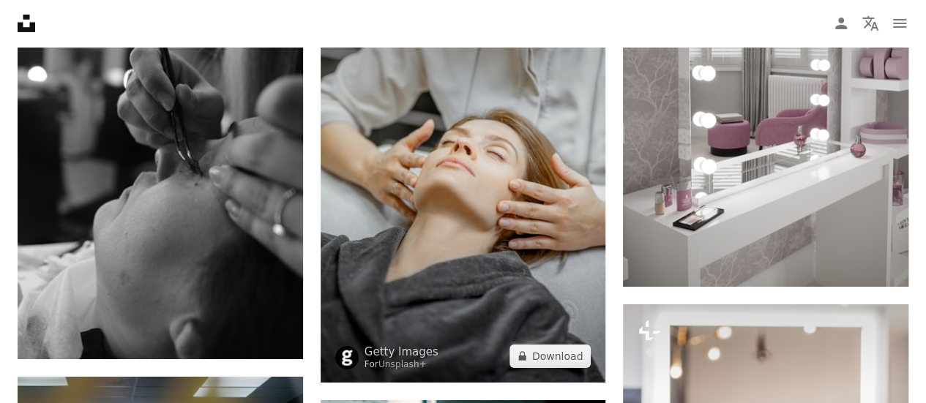
click at [483, 190] on img at bounding box center [463, 168] width 285 height 427
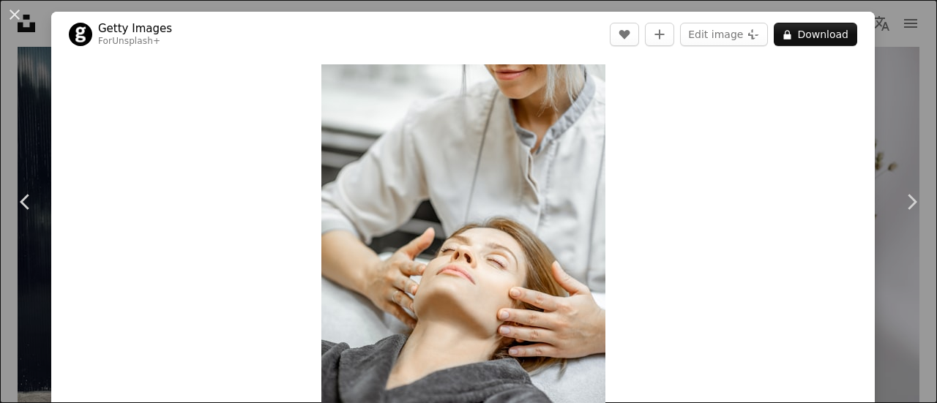
click at [891, 83] on div "An X shape Chevron left Chevron right Getty Images For Unsplash+ A heart A plus…" at bounding box center [468, 201] width 937 height 403
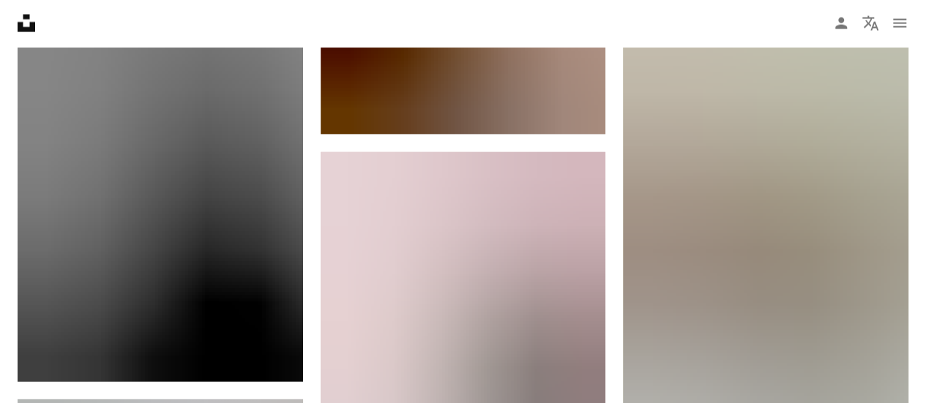
scroll to position [48773, 0]
